Goal: Find specific page/section: Find specific page/section

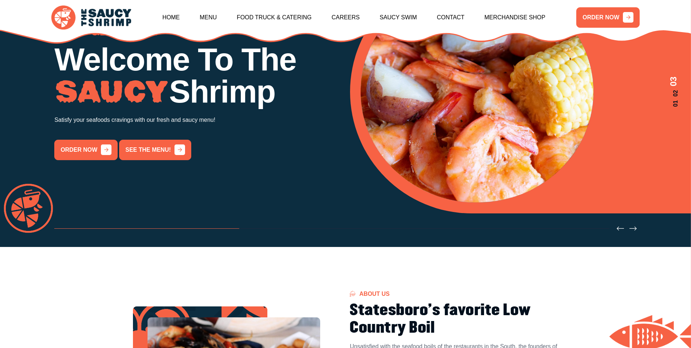
scroll to position [36, 0]
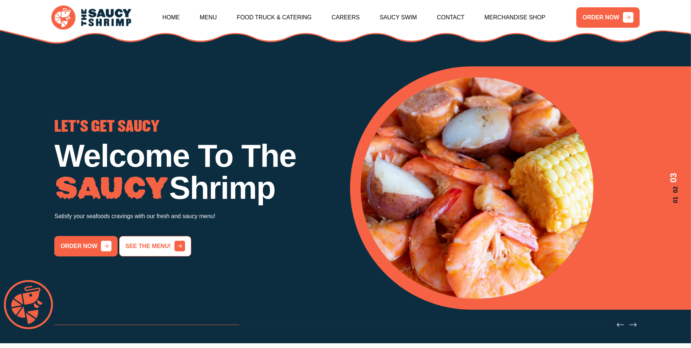
click at [149, 250] on link "See the menu!" at bounding box center [155, 246] width 72 height 20
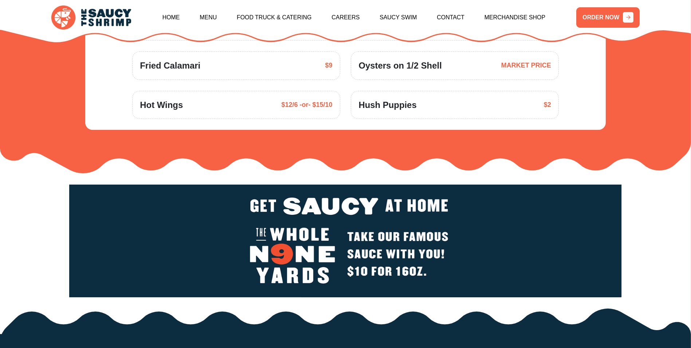
scroll to position [1289, 0]
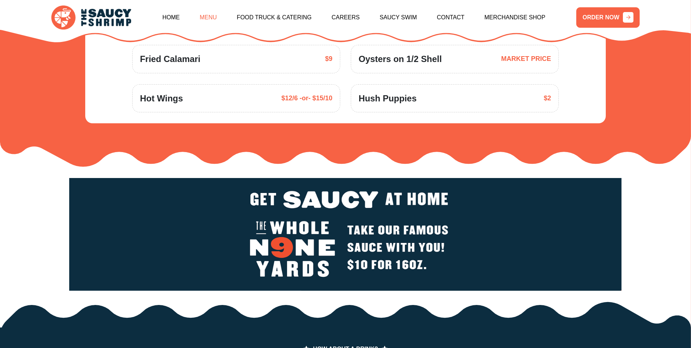
click at [217, 18] on link "Menu" at bounding box center [208, 17] width 17 height 31
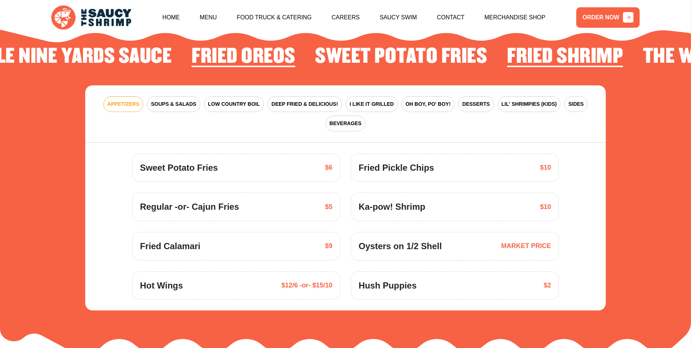
scroll to position [1070, 0]
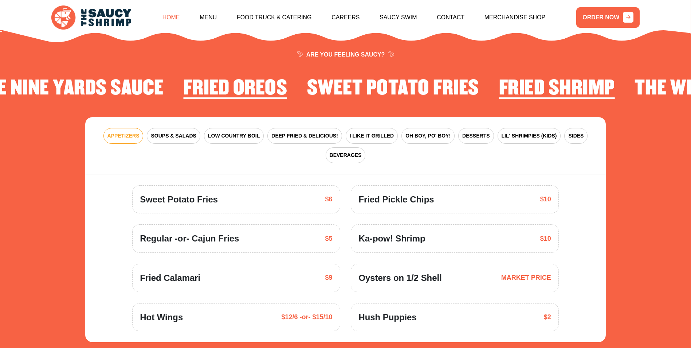
click at [179, 19] on link "Home" at bounding box center [170, 17] width 17 height 31
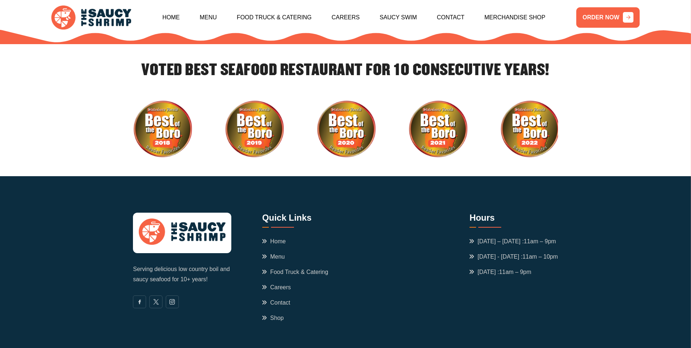
scroll to position [2473, 0]
